Goal: Navigation & Orientation: Find specific page/section

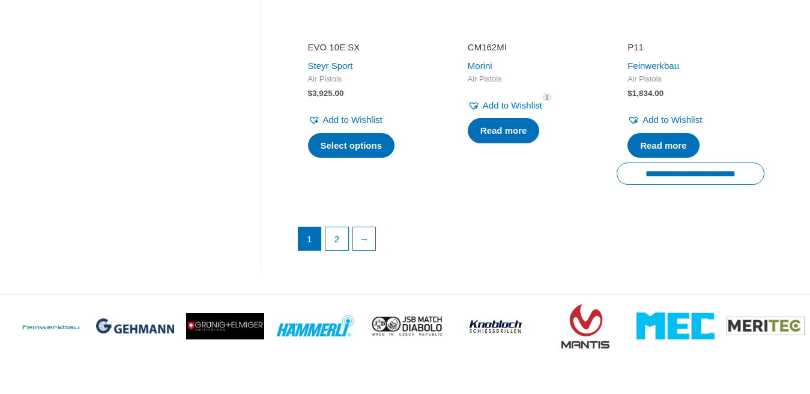
scroll to position [1841, 0]
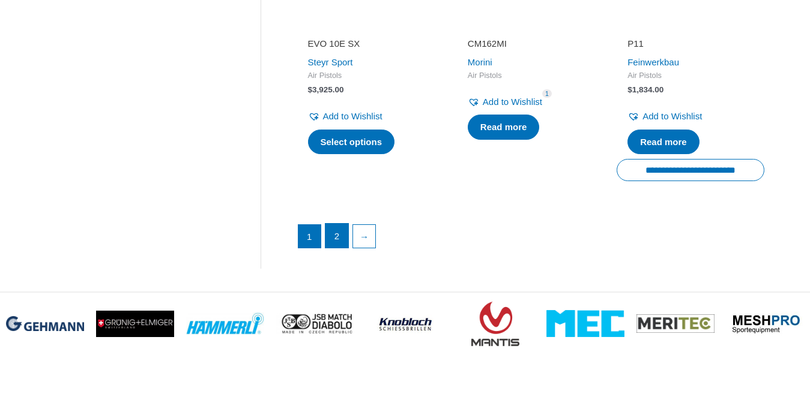
click at [335, 227] on link "2" at bounding box center [336, 236] width 23 height 24
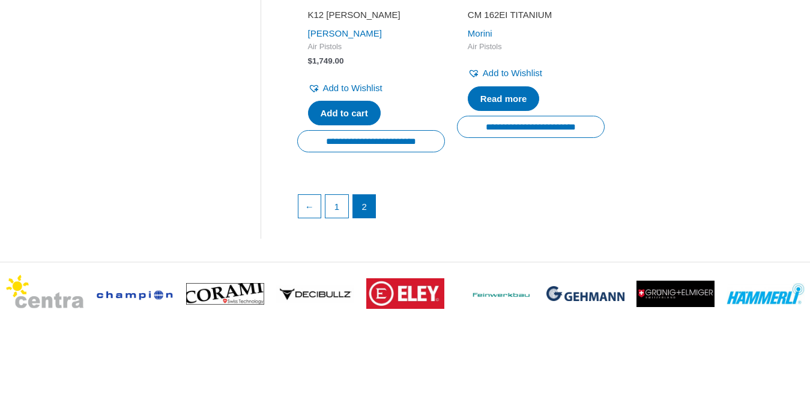
scroll to position [804, 0]
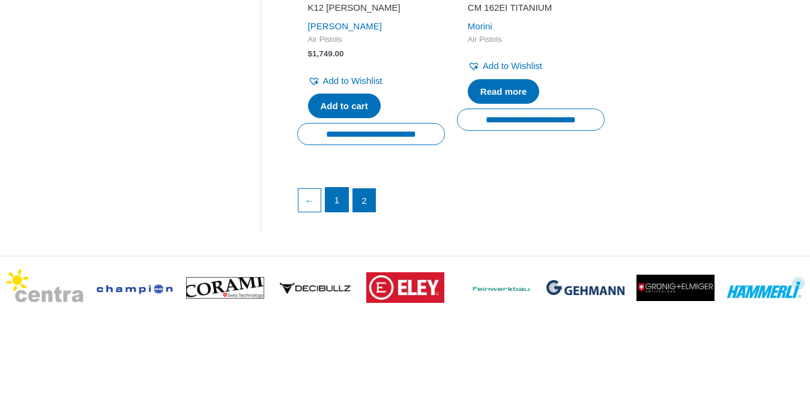
click at [335, 201] on link "1" at bounding box center [336, 200] width 23 height 24
